Goal: Task Accomplishment & Management: Complete application form

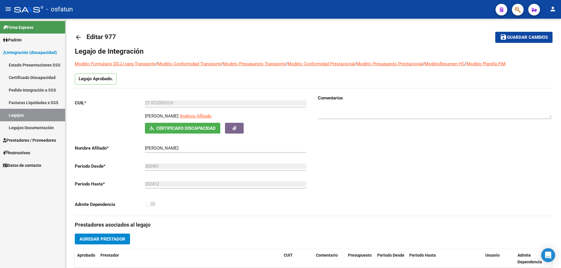
click at [20, 103] on link "Facturas Liquidadas x SSS" at bounding box center [32, 102] width 65 height 13
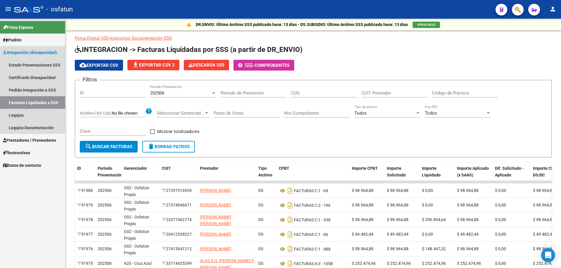
click at [18, 101] on link "Facturas Liquidadas x SSS" at bounding box center [32, 102] width 65 height 13
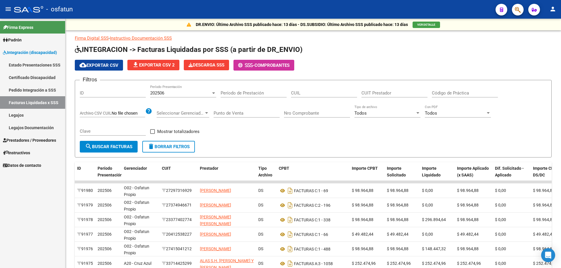
click at [32, 127] on link "Legajos Documentación" at bounding box center [32, 128] width 65 height 13
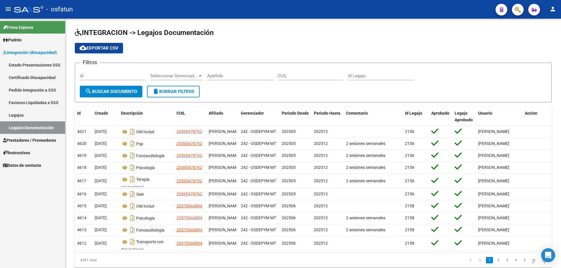
click at [15, 101] on link "Facturas Liquidadas x SSS" at bounding box center [32, 102] width 65 height 13
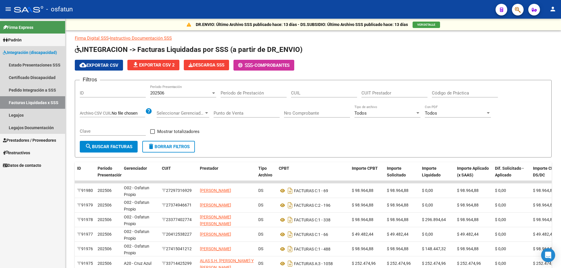
click at [19, 49] on link "Integración (discapacidad)" at bounding box center [32, 52] width 65 height 13
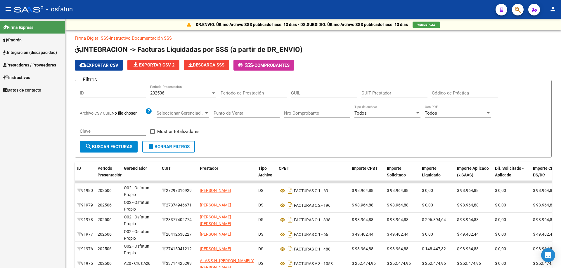
click at [18, 51] on span "Integración (discapacidad)" at bounding box center [30, 52] width 54 height 6
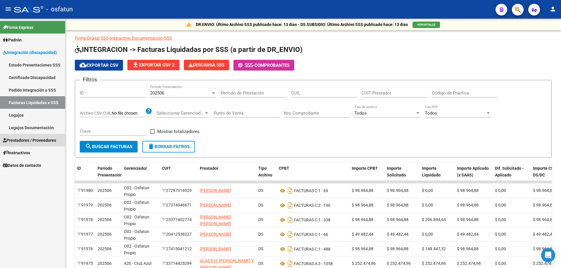
click at [22, 141] on span "Prestadores / Proveedores" at bounding box center [29, 140] width 53 height 6
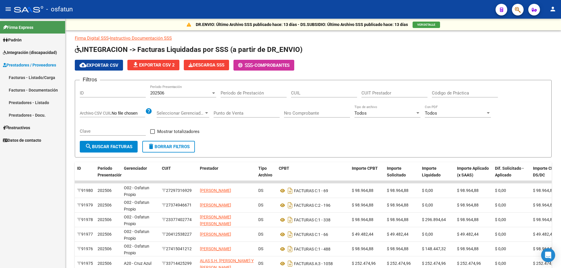
click at [17, 77] on link "Facturas - Listado/Carga" at bounding box center [32, 77] width 65 height 13
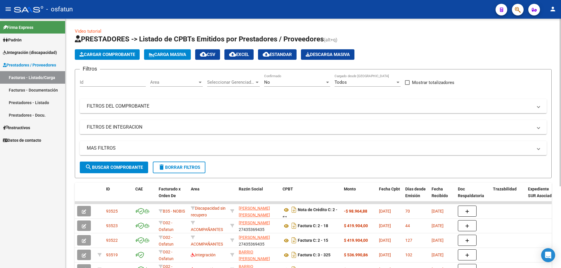
click at [107, 53] on span "Cargar Comprobante" at bounding box center [106, 54] width 55 height 5
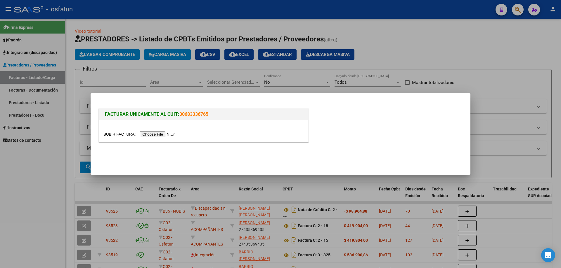
click at [150, 133] on input "file" at bounding box center [140, 134] width 74 height 6
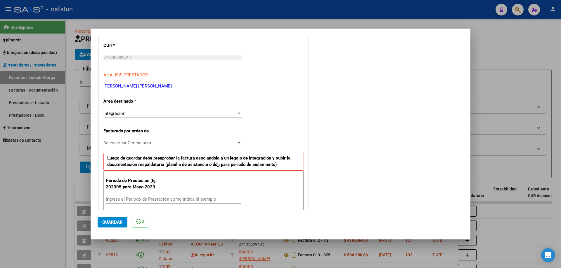
scroll to position [117, 0]
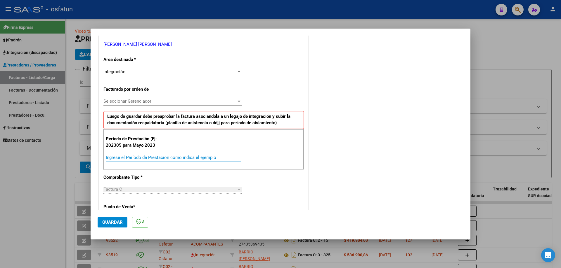
click at [141, 156] on input "Ingrese el Período de Prestación como indica el ejemplo" at bounding box center [173, 157] width 135 height 5
type input "202506"
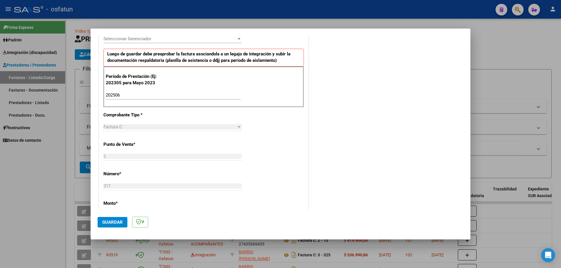
scroll to position [204, 0]
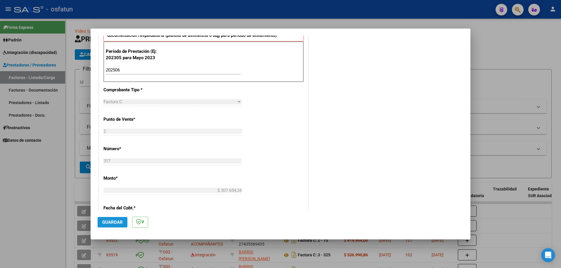
click at [122, 221] on button "Guardar" at bounding box center [113, 222] width 30 height 11
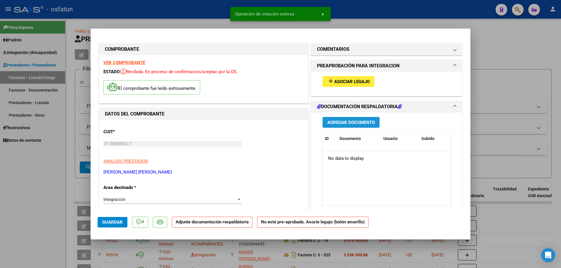
click at [332, 122] on span "Agregar Documento" at bounding box center [351, 122] width 48 height 5
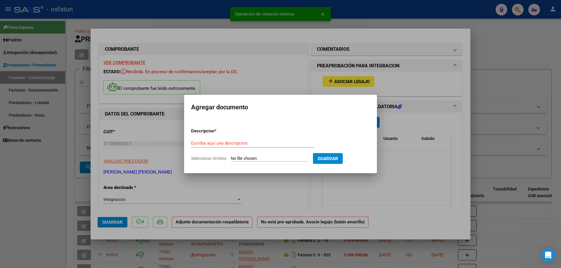
click at [274, 159] on input "Seleccionar Archivo" at bounding box center [269, 159] width 77 height 6
type input "C:\fakepath\VILCHEZ JUNIO PLANILLA.pdf"
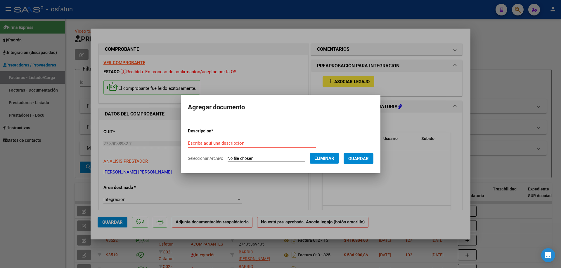
click at [199, 138] on form "Descripcion * Escriba aquí una descripcion Seleccionar Archivo Eliminar Guardar" at bounding box center [280, 145] width 185 height 43
click at [199, 142] on input "Escriba aquí una descripcion" at bounding box center [252, 143] width 128 height 5
drag, startPoint x: 184, startPoint y: 143, endPoint x: 181, endPoint y: 143, distance: 3.2
click at [181, 143] on mat-dialog-content "Descripcion * maestra de apoyo Escriba aquí una descripcion Seleccionar Archivo…" at bounding box center [280, 142] width 199 height 47
click at [235, 141] on input "Maestra de apoyo" at bounding box center [252, 143] width 128 height 5
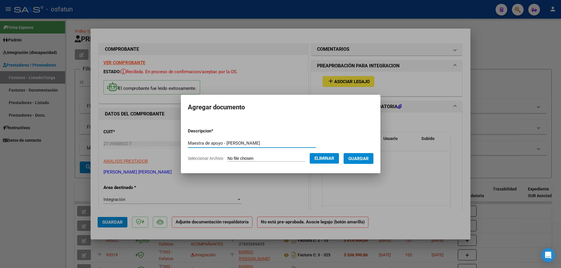
type input "Maestra de apoyo - [PERSON_NAME]"
click at [360, 158] on span "Guardar" at bounding box center [358, 158] width 20 height 5
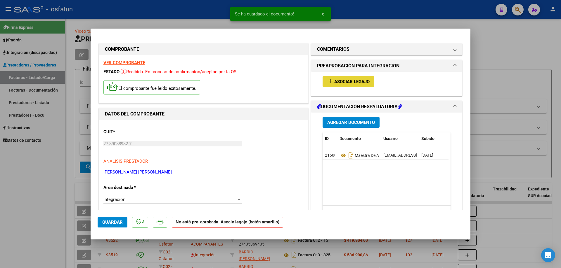
click at [327, 78] on mat-icon "add" at bounding box center [330, 81] width 7 height 7
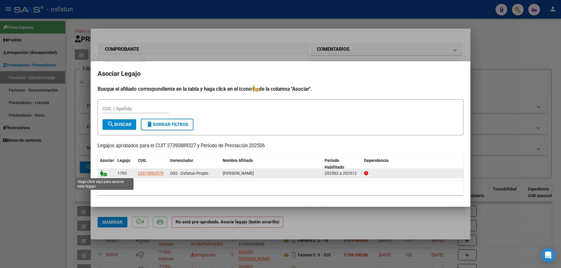
click at [100, 173] on icon at bounding box center [103, 173] width 7 height 6
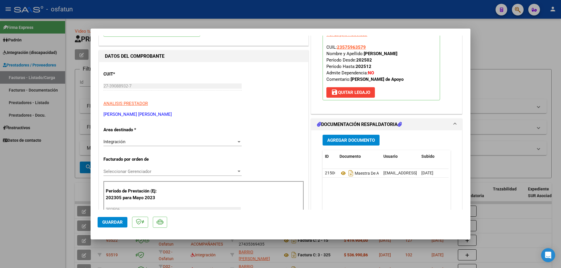
scroll to position [88, 0]
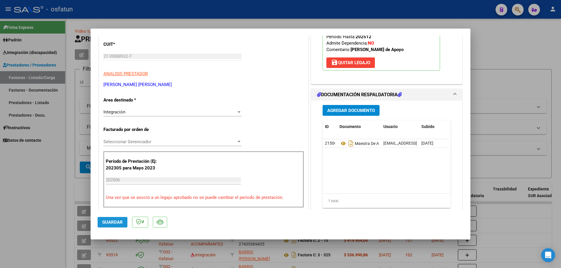
click at [108, 223] on span "Guardar" at bounding box center [112, 222] width 20 height 5
click at [114, 221] on span "Guardar" at bounding box center [112, 222] width 20 height 5
click at [323, 14] on span "x" at bounding box center [323, 13] width 2 height 5
click at [113, 224] on span "Guardar" at bounding box center [112, 222] width 20 height 5
click at [322, 14] on span "x" at bounding box center [323, 13] width 2 height 5
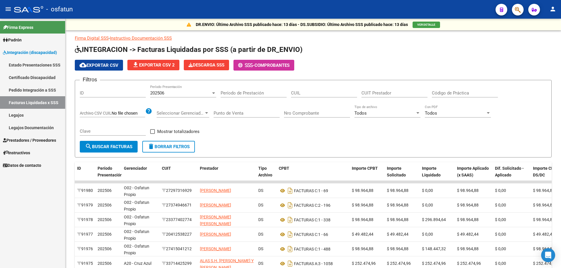
click at [17, 101] on link "Facturas Liquidadas x SSS" at bounding box center [32, 102] width 65 height 13
click at [11, 138] on span "Prestadores / Proveedores" at bounding box center [29, 140] width 53 height 6
click at [15, 141] on span "Prestadores / Proveedores" at bounding box center [29, 140] width 53 height 6
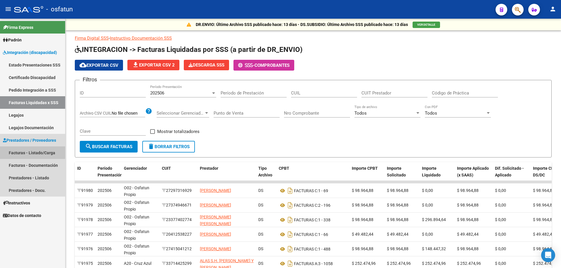
click at [18, 151] on link "Facturas - Listado/Carga" at bounding box center [32, 153] width 65 height 13
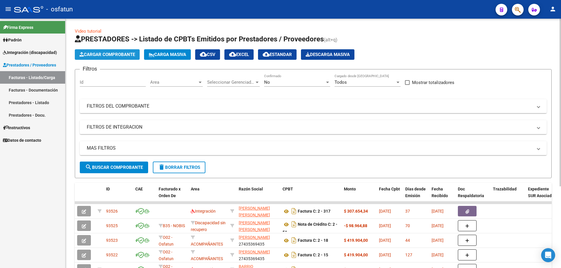
click at [122, 55] on span "Cargar Comprobante" at bounding box center [106, 54] width 55 height 5
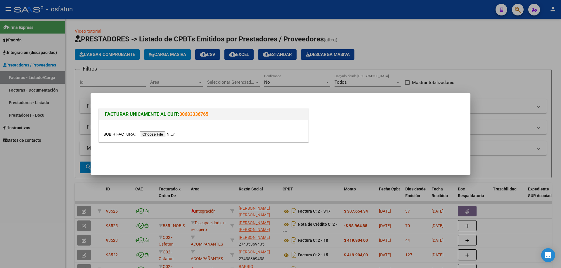
click at [155, 136] on input "file" at bounding box center [140, 134] width 74 height 6
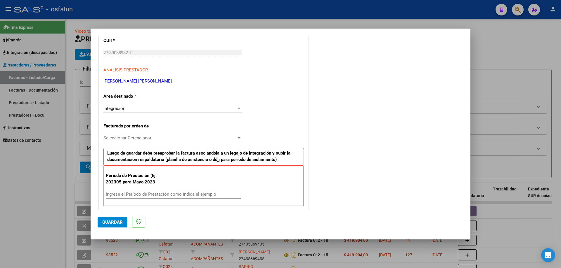
scroll to position [117, 0]
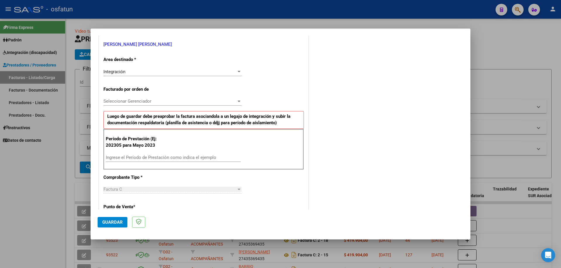
click at [113, 154] on div "Ingrese el Período de Prestación como indica el ejemplo" at bounding box center [173, 157] width 135 height 9
type input "202507"
click at [121, 221] on span "Guardar" at bounding box center [112, 222] width 20 height 5
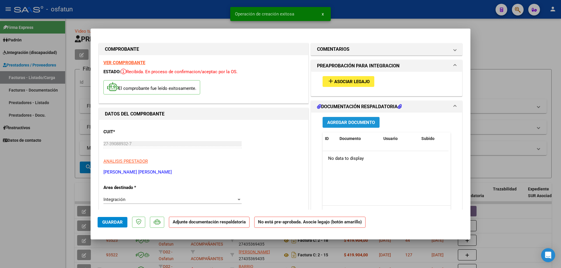
click at [331, 124] on span "Agregar Documento" at bounding box center [351, 122] width 48 height 5
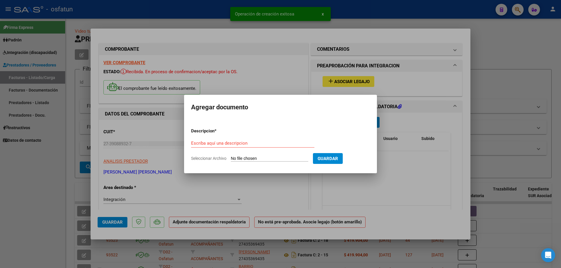
click at [263, 157] on input "Seleccionar Archivo" at bounding box center [269, 159] width 77 height 6
click at [265, 156] on form "Descripcion * Escriba aquí una descripcion Seleccionar Archivo Guardar" at bounding box center [280, 145] width 179 height 43
click at [246, 156] on input "Seleccionar Archivo" at bounding box center [269, 159] width 77 height 6
type input "C:\fakepath\[PERSON_NAME] apoyo.pdf"
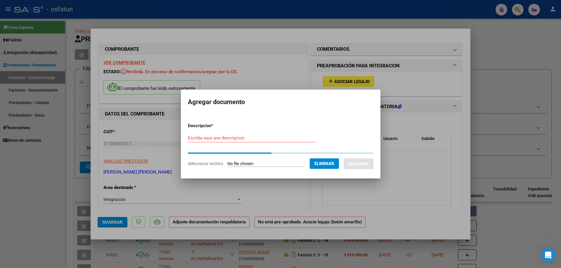
click at [194, 137] on input "Escriba aquí una descripcion" at bounding box center [252, 138] width 128 height 5
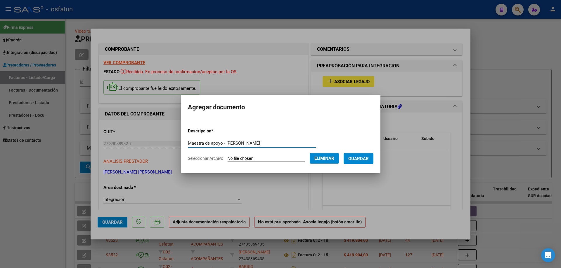
drag, startPoint x: 221, startPoint y: 142, endPoint x: 245, endPoint y: 142, distance: 24.2
click at [245, 142] on input "Maestra de apoyo - [PERSON_NAME]" at bounding box center [252, 143] width 128 height 5
type input "Maestra de apoyo - [PERSON_NAME]"
click at [363, 159] on span "Guardar" at bounding box center [358, 158] width 20 height 5
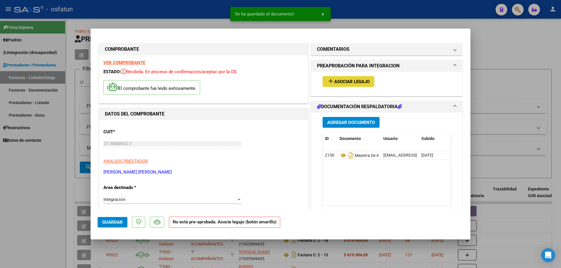
click at [328, 79] on mat-icon "add" at bounding box center [330, 81] width 7 height 7
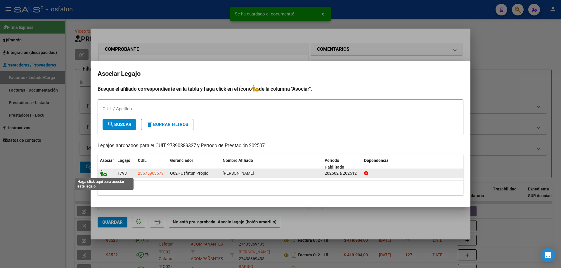
click at [104, 173] on icon at bounding box center [103, 173] width 7 height 6
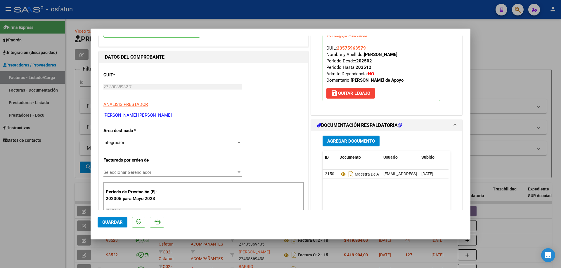
scroll to position [58, 0]
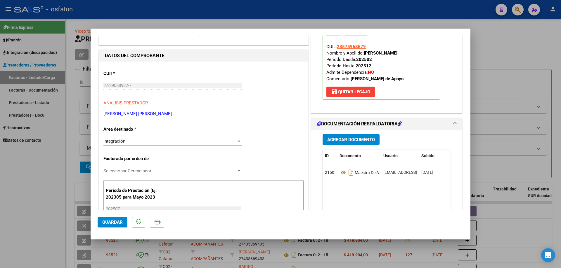
click at [119, 223] on span "Guardar" at bounding box center [112, 222] width 20 height 5
click at [109, 221] on span "Guardar" at bounding box center [112, 222] width 20 height 5
drag, startPoint x: 322, startPoint y: 14, endPoint x: 338, endPoint y: 22, distance: 17.9
click at [322, 14] on span "x" at bounding box center [323, 13] width 2 height 5
click at [106, 224] on span "Guardar" at bounding box center [112, 222] width 20 height 5
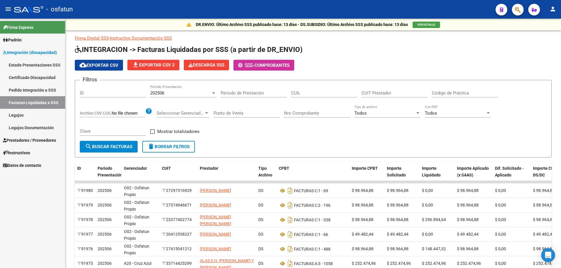
click at [17, 139] on span "Prestadores / Proveedores" at bounding box center [29, 140] width 53 height 6
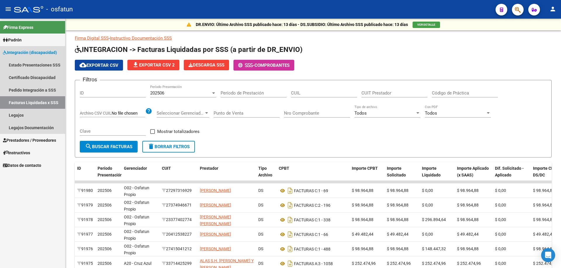
click at [23, 103] on link "Facturas Liquidadas x SSS" at bounding box center [32, 102] width 65 height 13
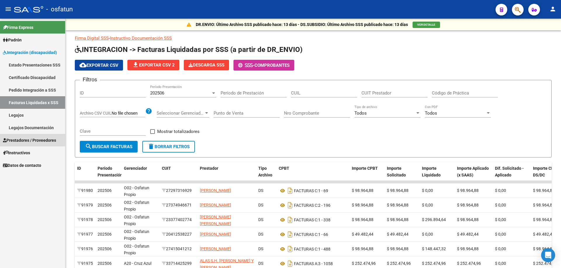
click at [13, 137] on span "Prestadores / Proveedores" at bounding box center [29, 140] width 53 height 6
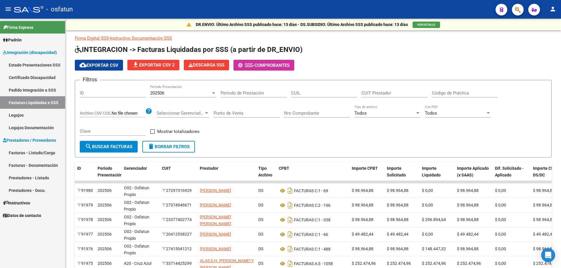
click at [16, 177] on link "Prestadores - Listado" at bounding box center [32, 178] width 65 height 13
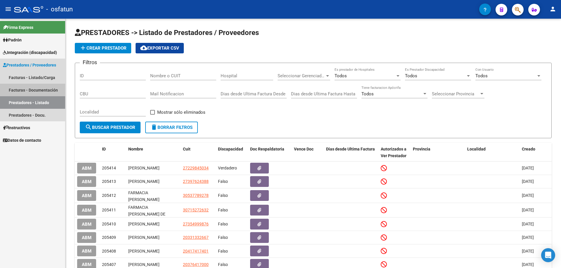
click at [18, 88] on link "Facturas - Documentación" at bounding box center [32, 90] width 65 height 13
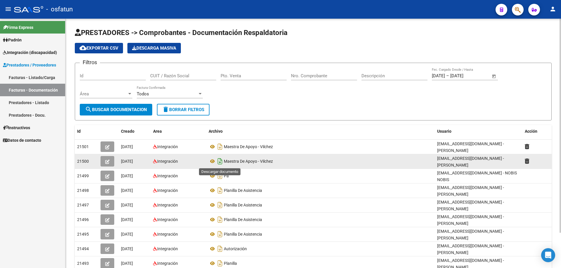
click at [218, 164] on icon "Descargar documento" at bounding box center [220, 161] width 8 height 9
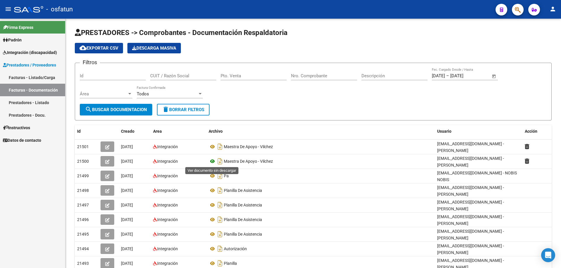
click at [211, 162] on icon at bounding box center [213, 161] width 8 height 7
click at [107, 162] on icon "button" at bounding box center [107, 162] width 4 height 4
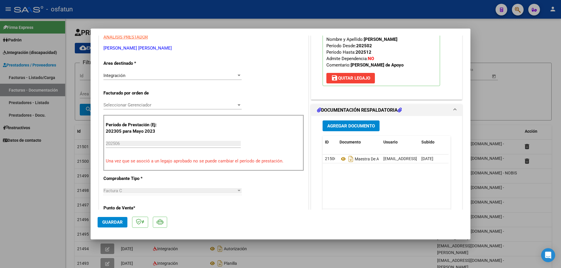
scroll to position [117, 0]
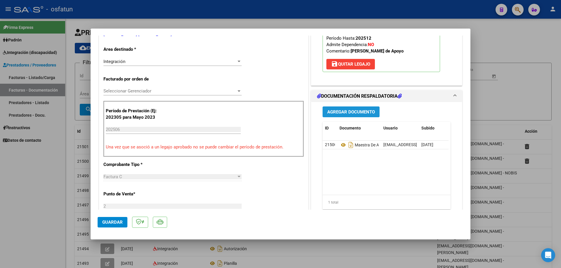
click at [340, 111] on span "Agregar Documento" at bounding box center [351, 112] width 48 height 5
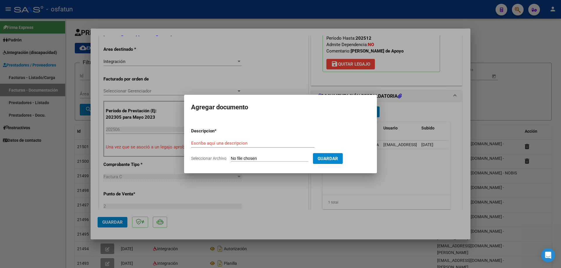
click at [282, 159] on input "Seleccionar Archivo" at bounding box center [269, 159] width 77 height 6
type input "C:\fakepath\Vilchez Junio Doc.pdf"
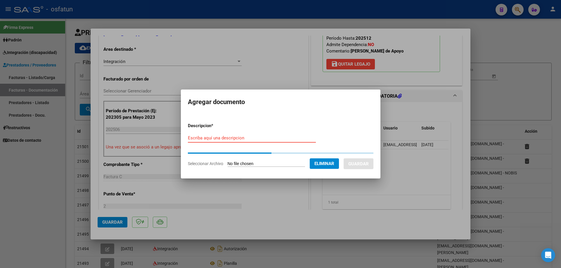
click at [203, 138] on input "Escriba aquí una descripcion" at bounding box center [252, 138] width 128 height 5
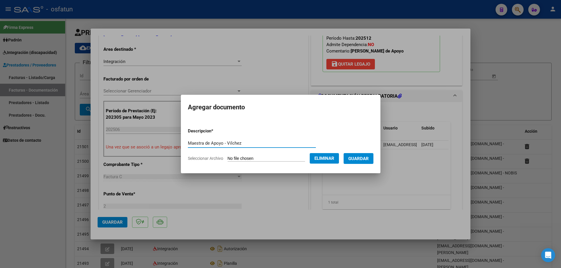
type input "Maestra de Apoyo - Vilchez"
click at [365, 160] on span "Guardar" at bounding box center [358, 158] width 20 height 5
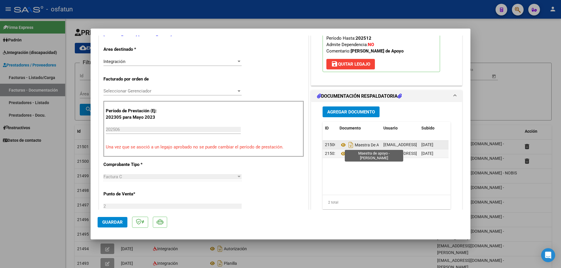
click at [369, 147] on span "Maestra De Apoyo - Vilchez" at bounding box center [371, 145] width 64 height 5
click at [332, 111] on span "Agregar Documento" at bounding box center [351, 112] width 48 height 5
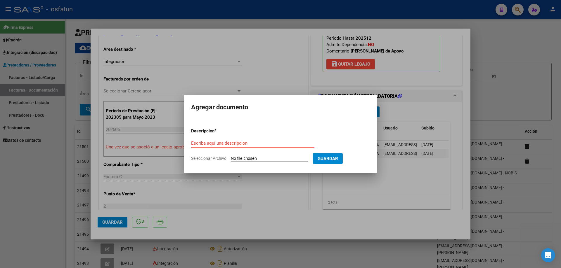
click at [290, 70] on div at bounding box center [280, 134] width 561 height 268
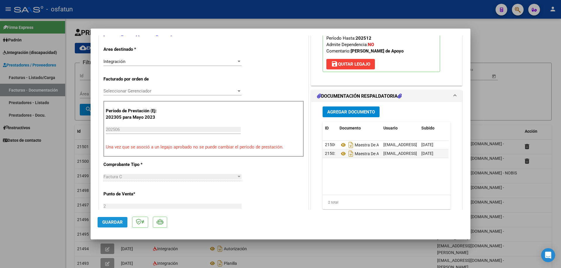
click at [107, 223] on span "Guardar" at bounding box center [112, 222] width 20 height 5
click at [323, 13] on span "x" at bounding box center [323, 13] width 2 height 5
